Goal: Navigation & Orientation: Find specific page/section

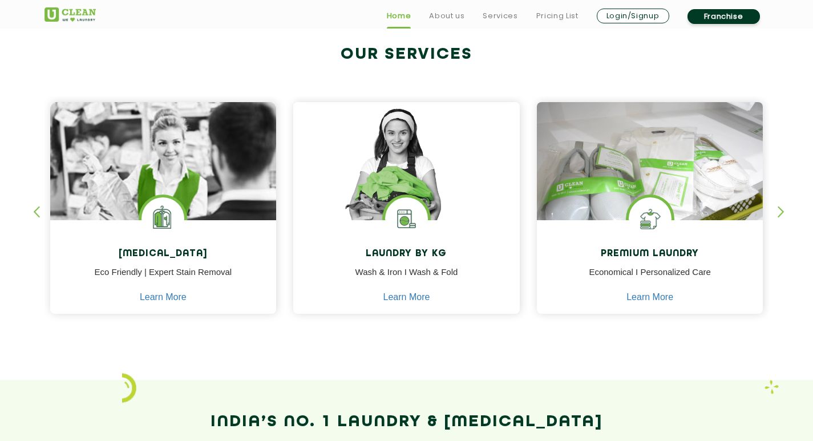
scroll to position [456, 0]
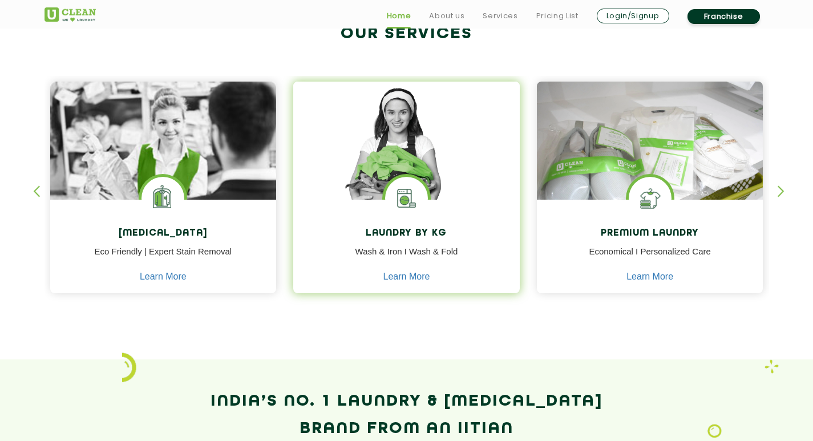
click at [414, 238] on h4 "Laundry by Kg" at bounding box center [406, 233] width 209 height 11
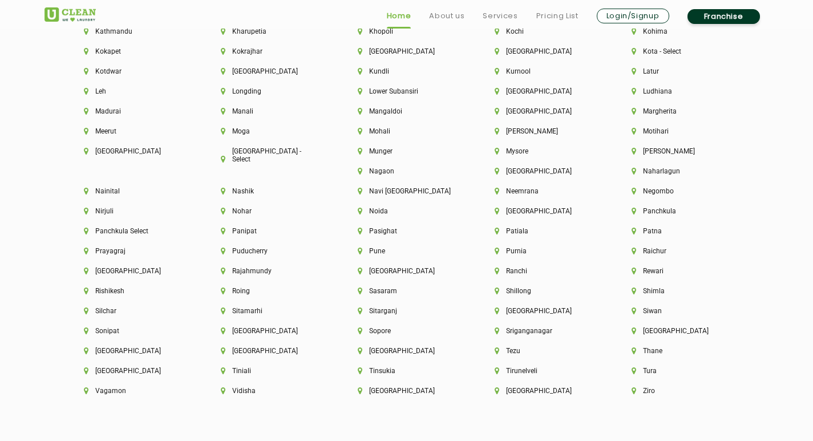
scroll to position [2965, 0]
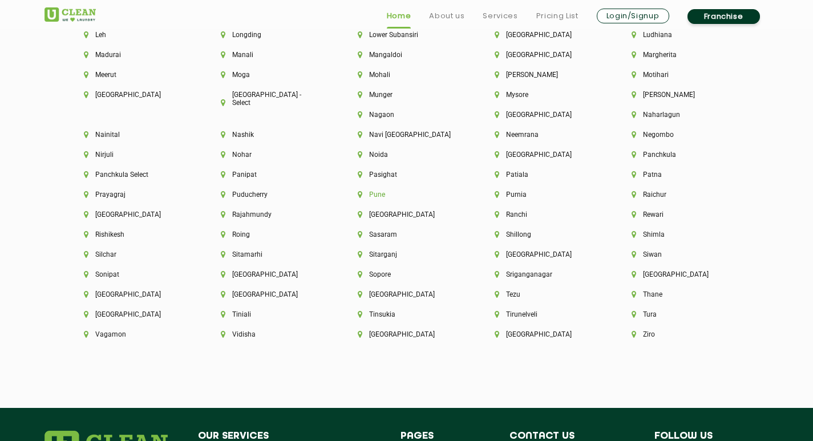
click at [358, 193] on li "Pune" at bounding box center [407, 194] width 98 height 8
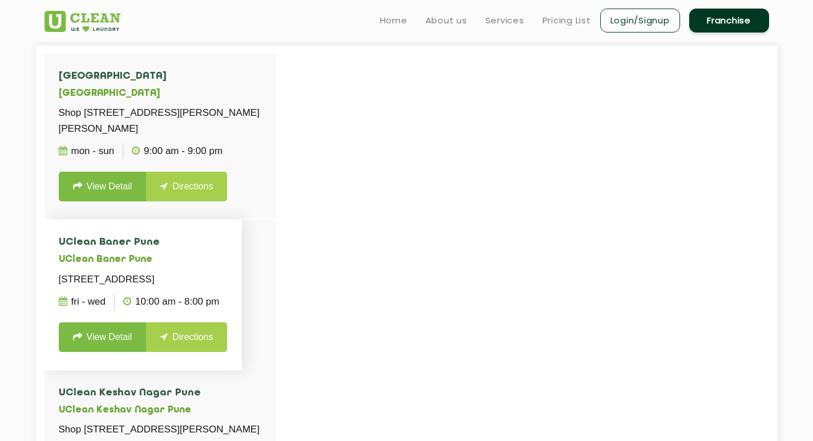
scroll to position [285, 0]
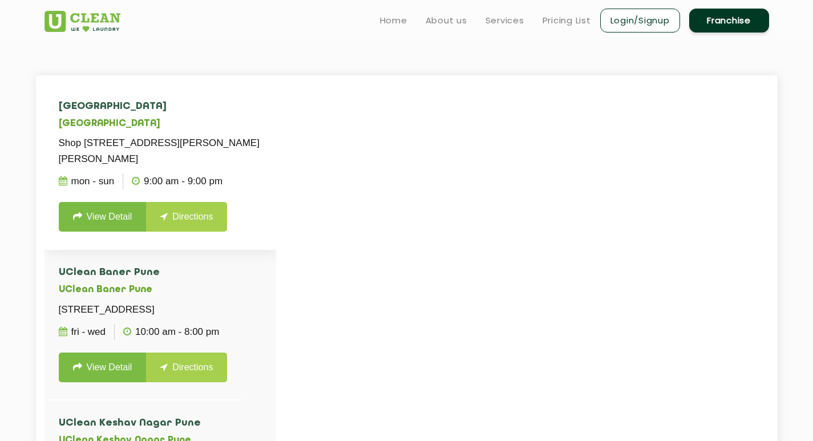
click at [131, 230] on link "View Detail" at bounding box center [103, 217] width 88 height 30
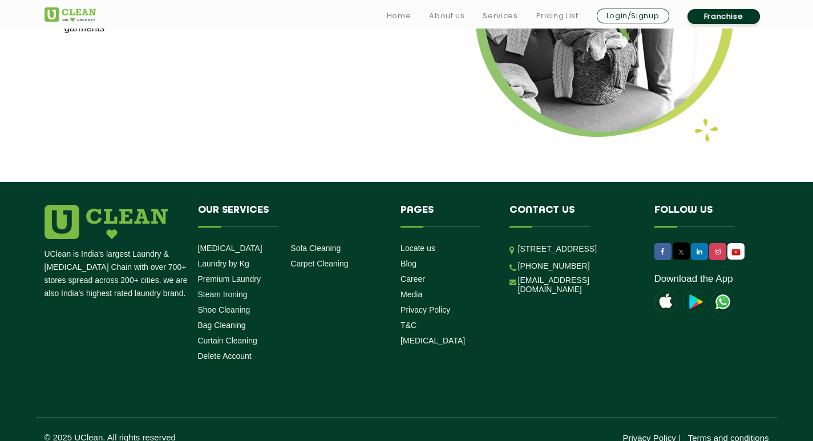
scroll to position [1497, 0]
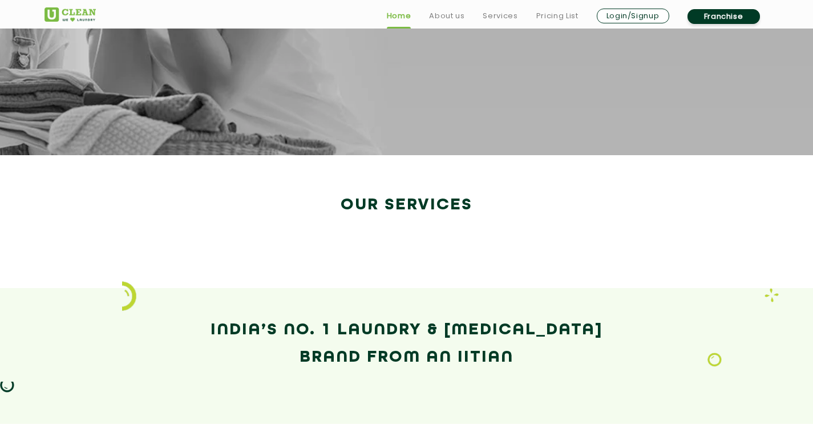
scroll to position [1910, 0]
